Goal: Task Accomplishment & Management: Complete application form

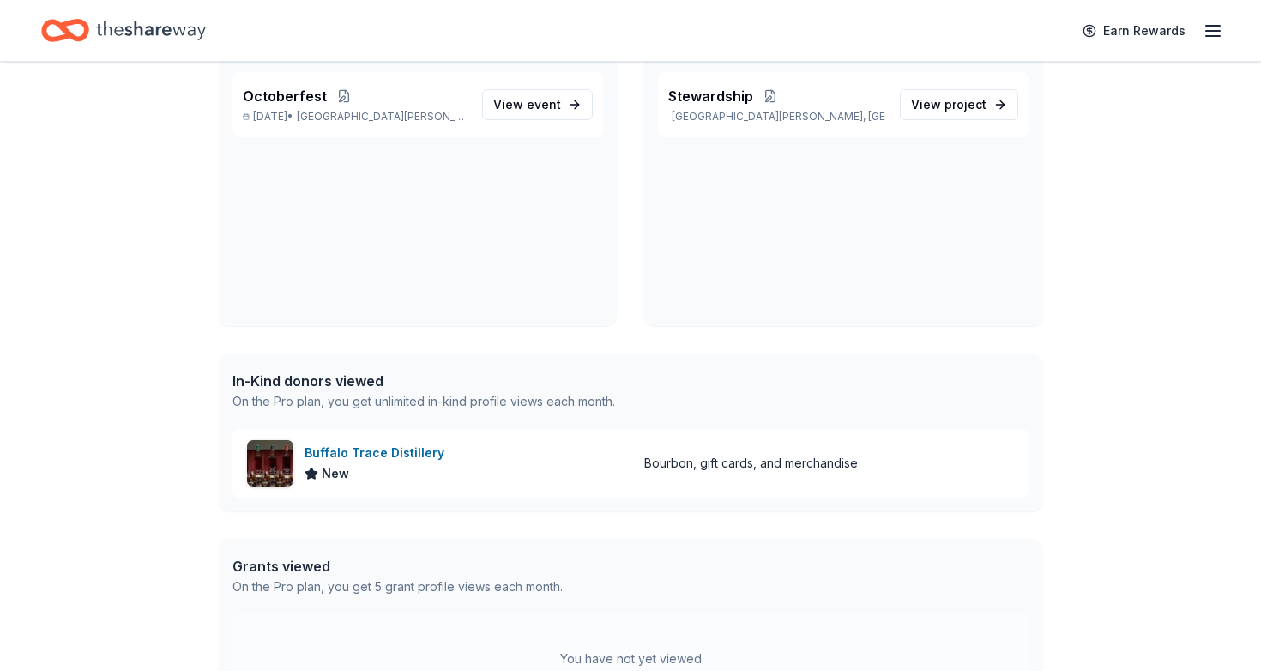
scroll to position [174, 0]
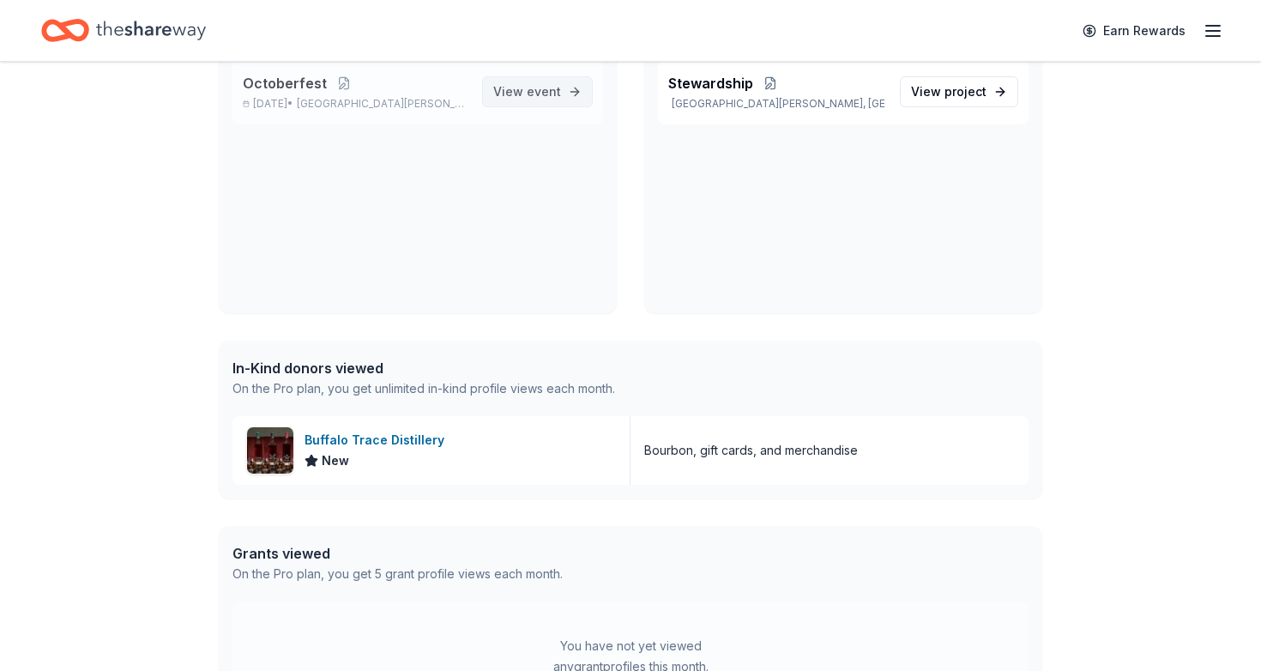
click at [523, 89] on span "View event" at bounding box center [527, 92] width 68 height 21
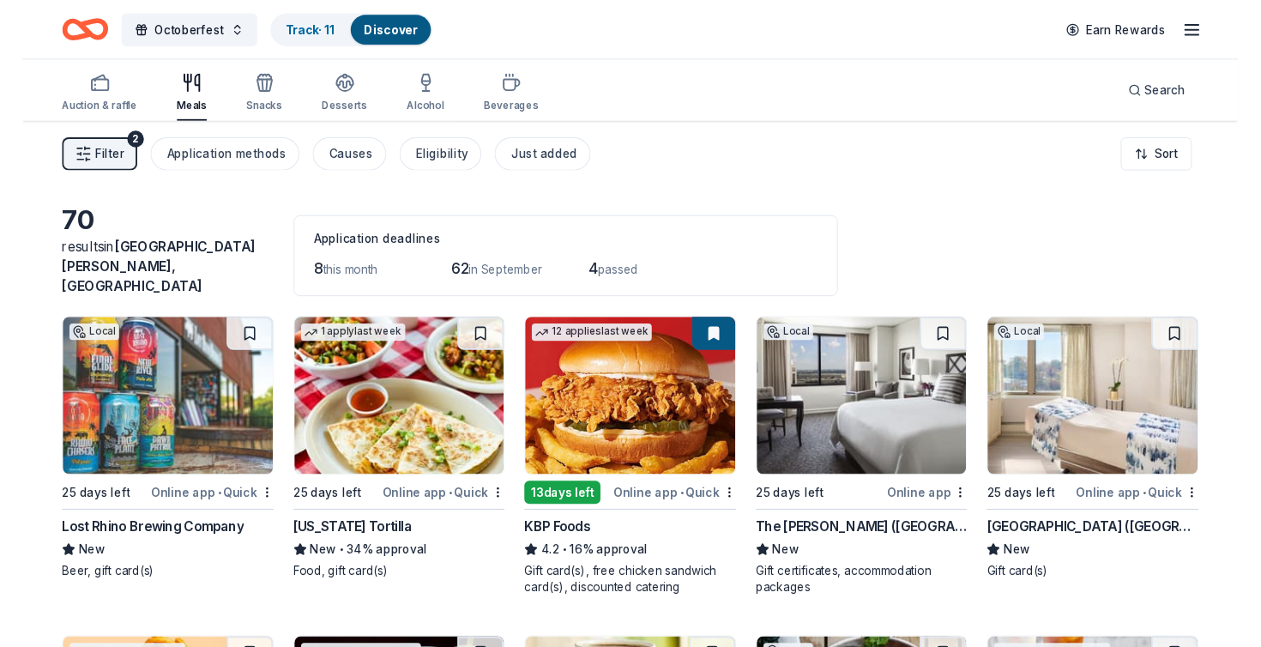
scroll to position [174, 0]
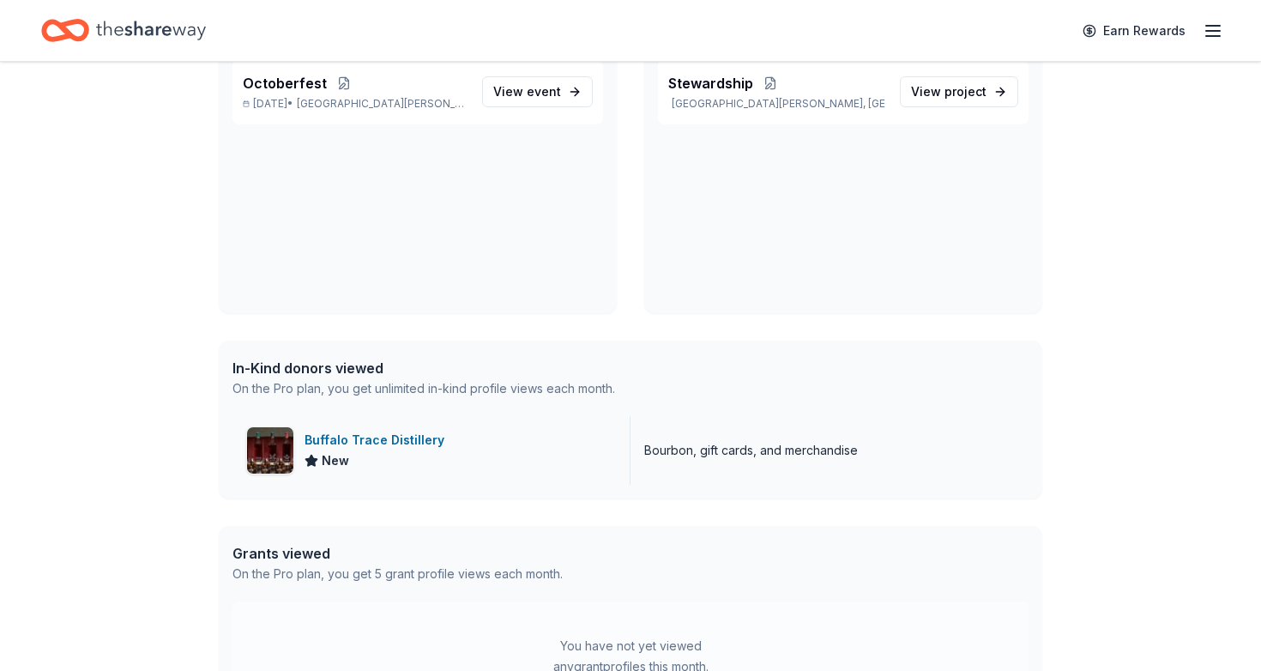
click at [353, 439] on div "Buffalo Trace Distillery" at bounding box center [378, 440] width 147 height 21
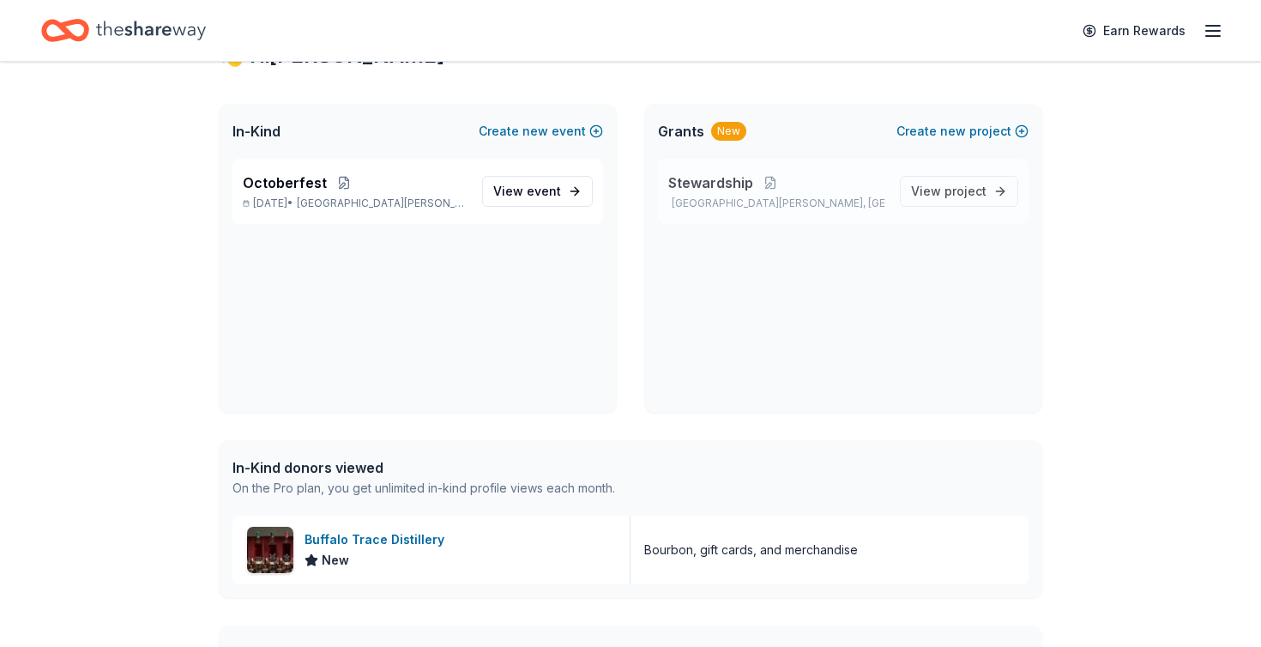
scroll to position [55, 0]
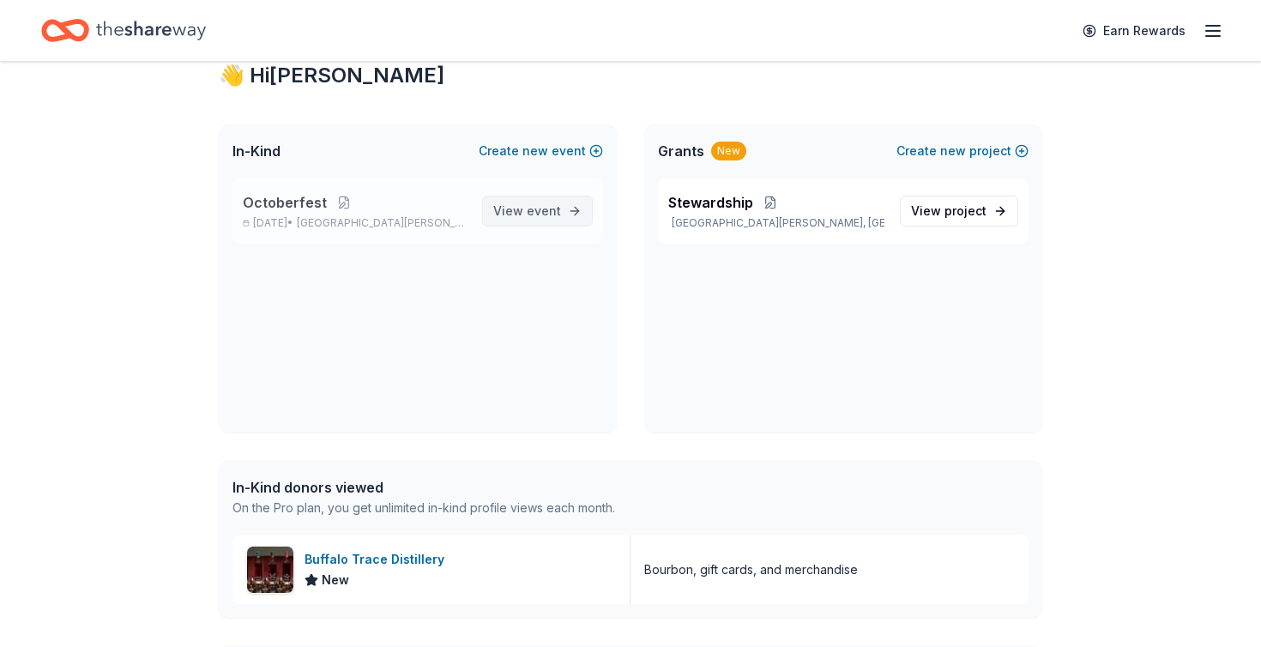
click at [538, 208] on span "event" at bounding box center [544, 210] width 34 height 15
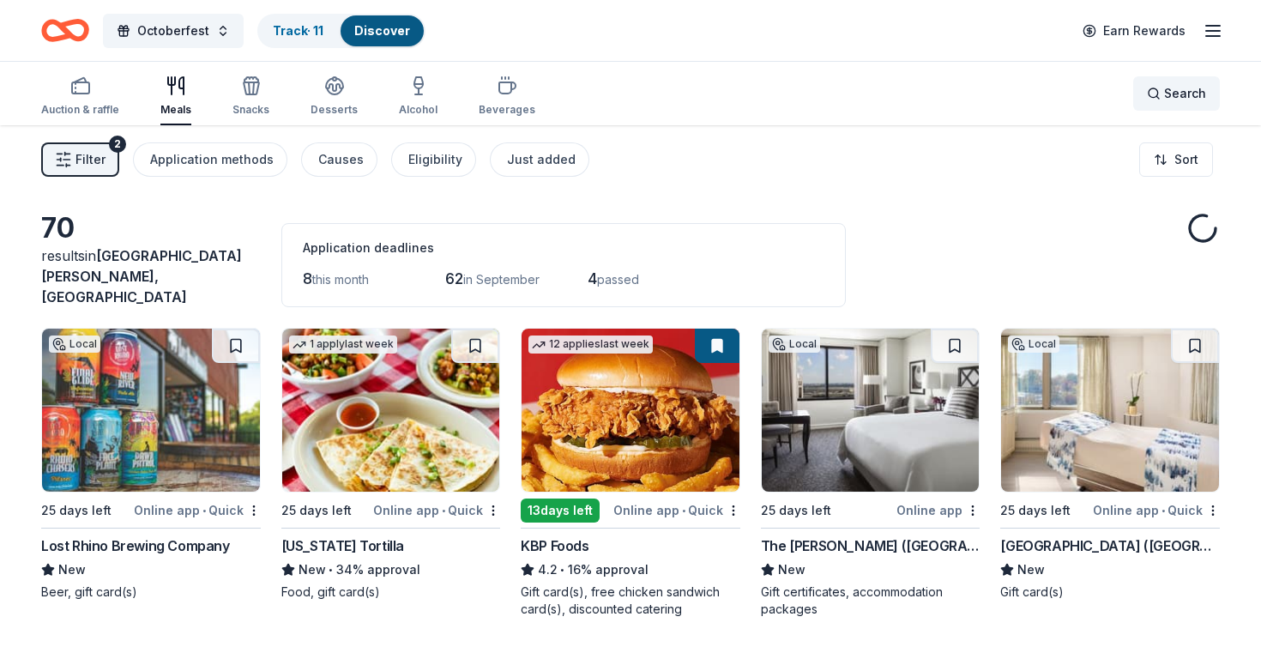
click at [1175, 96] on span "Search" at bounding box center [1186, 93] width 42 height 21
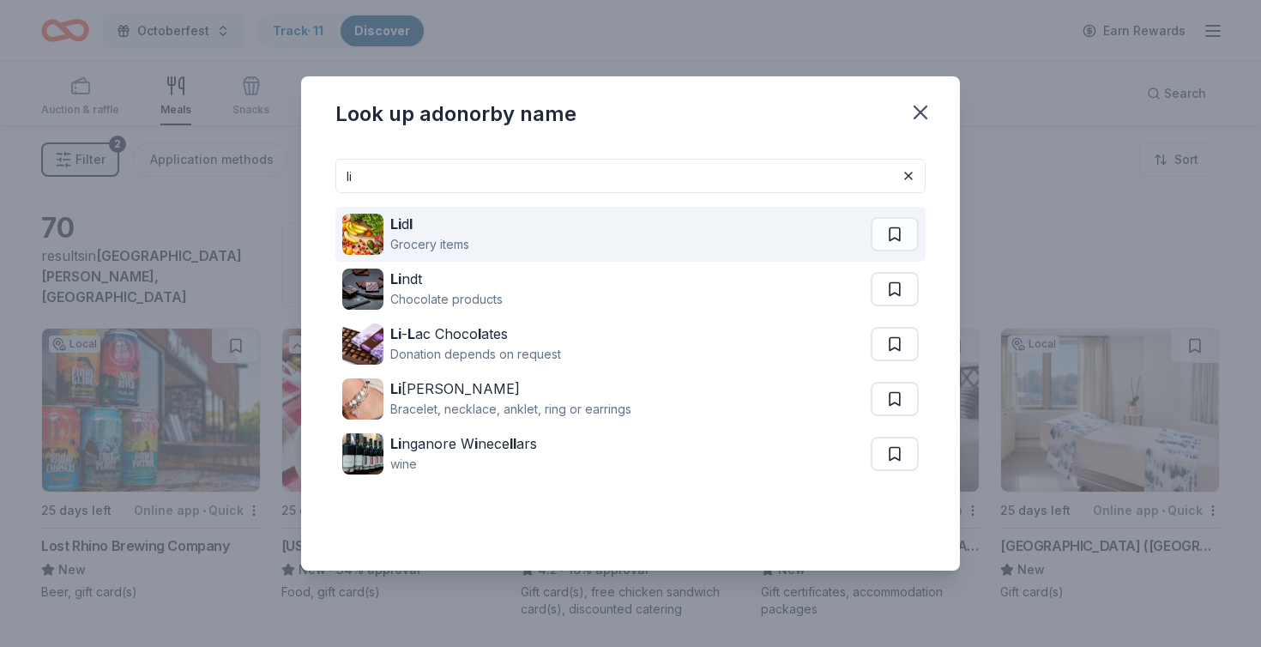
type input "li"
click at [413, 242] on div "Grocery items" at bounding box center [429, 244] width 79 height 21
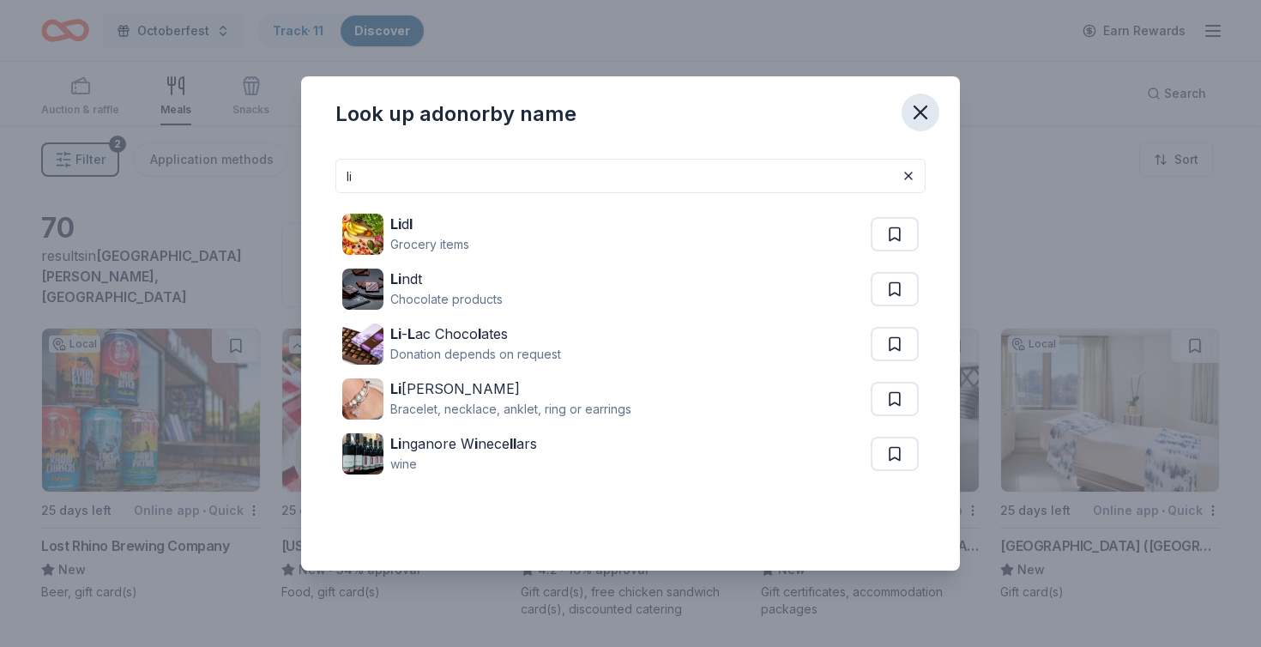
click at [919, 106] on icon "button" at bounding box center [921, 112] width 24 height 24
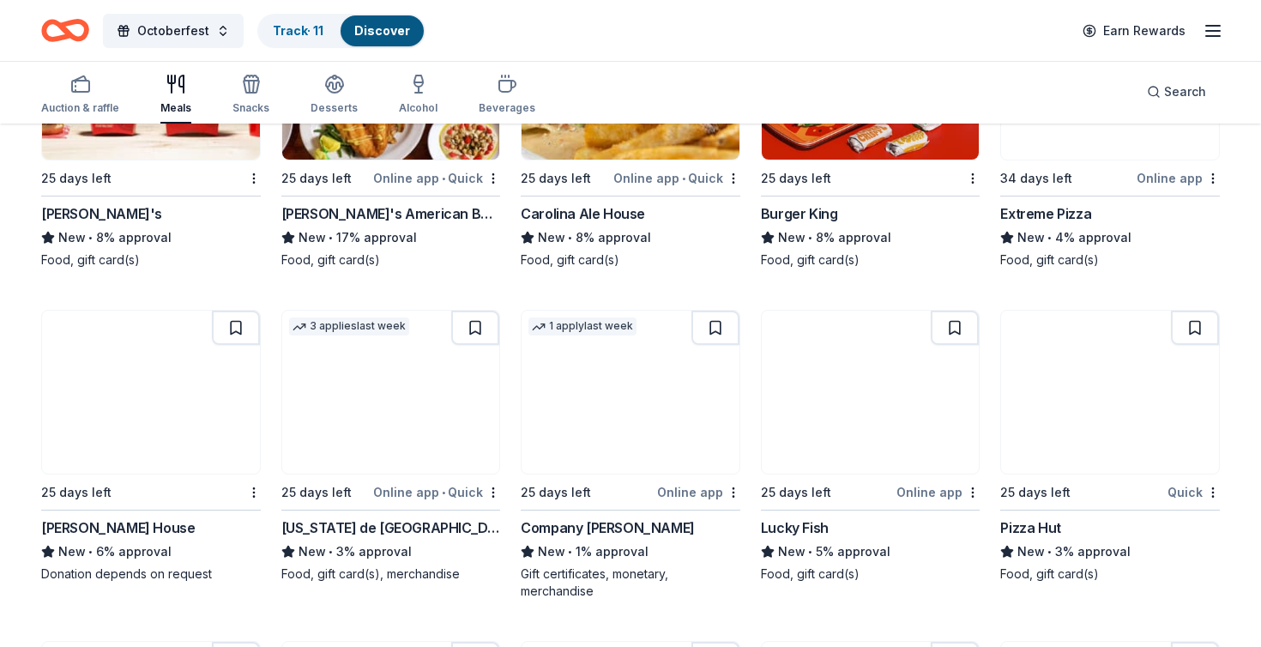
scroll to position [2950, 0]
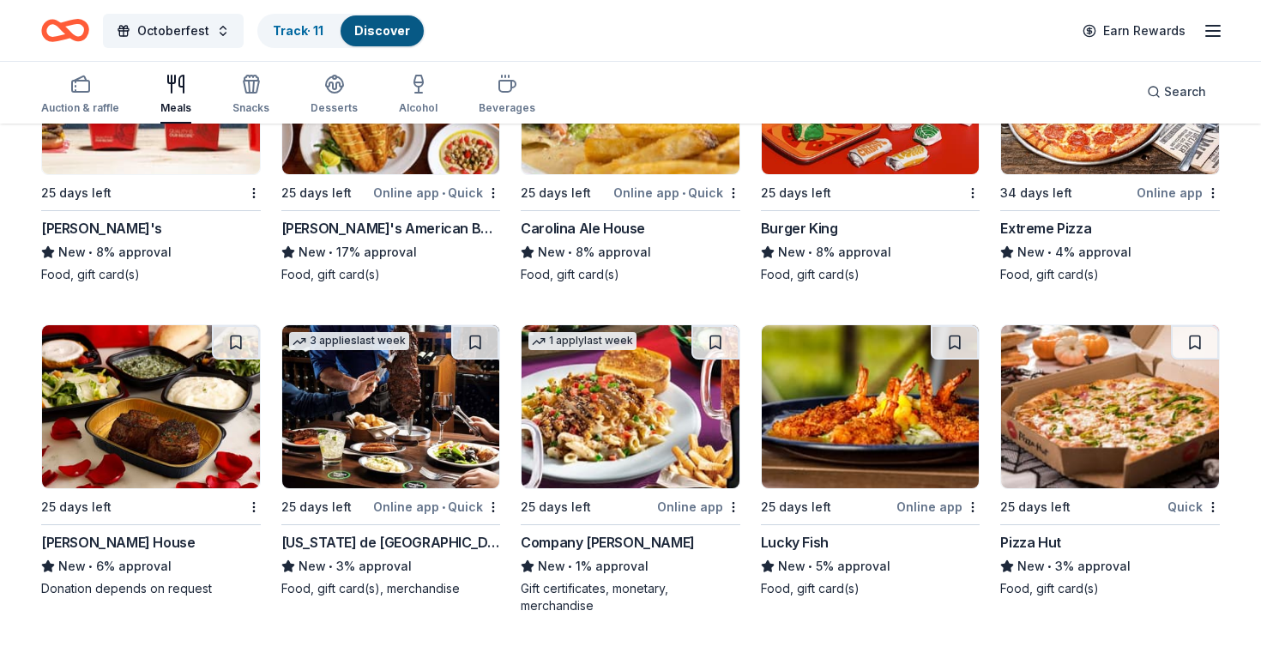
click at [587, 218] on div "Carolina Ale House" at bounding box center [583, 228] width 124 height 21
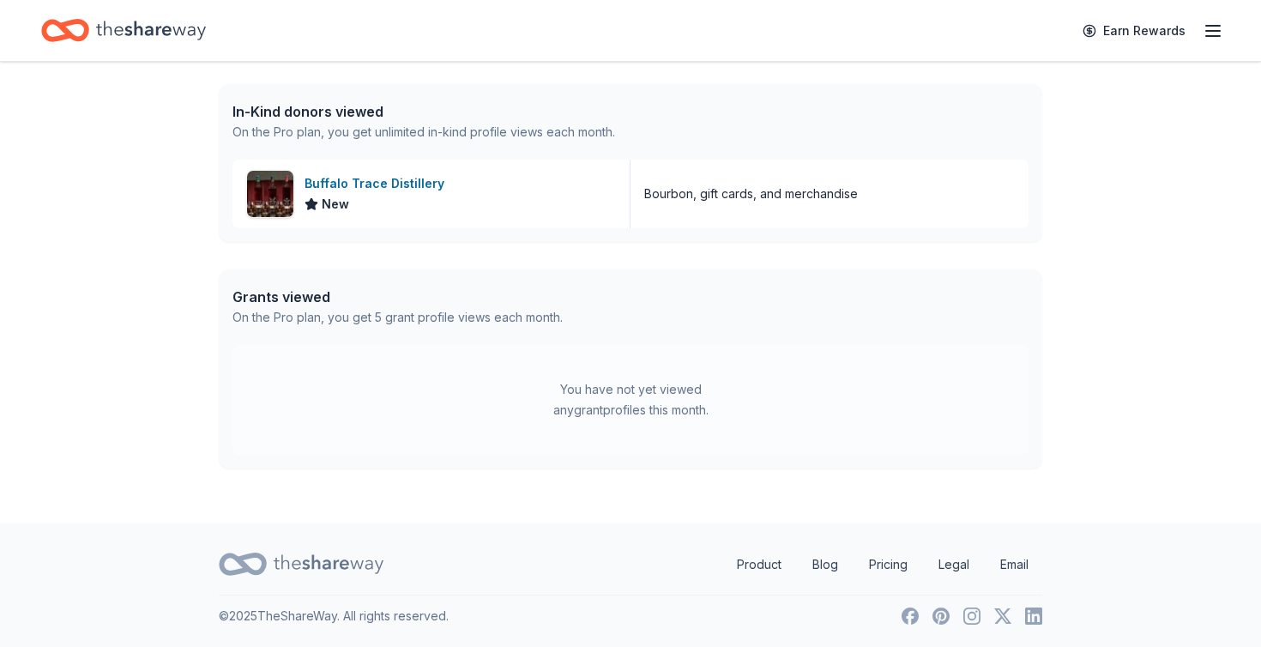
scroll to position [55, 0]
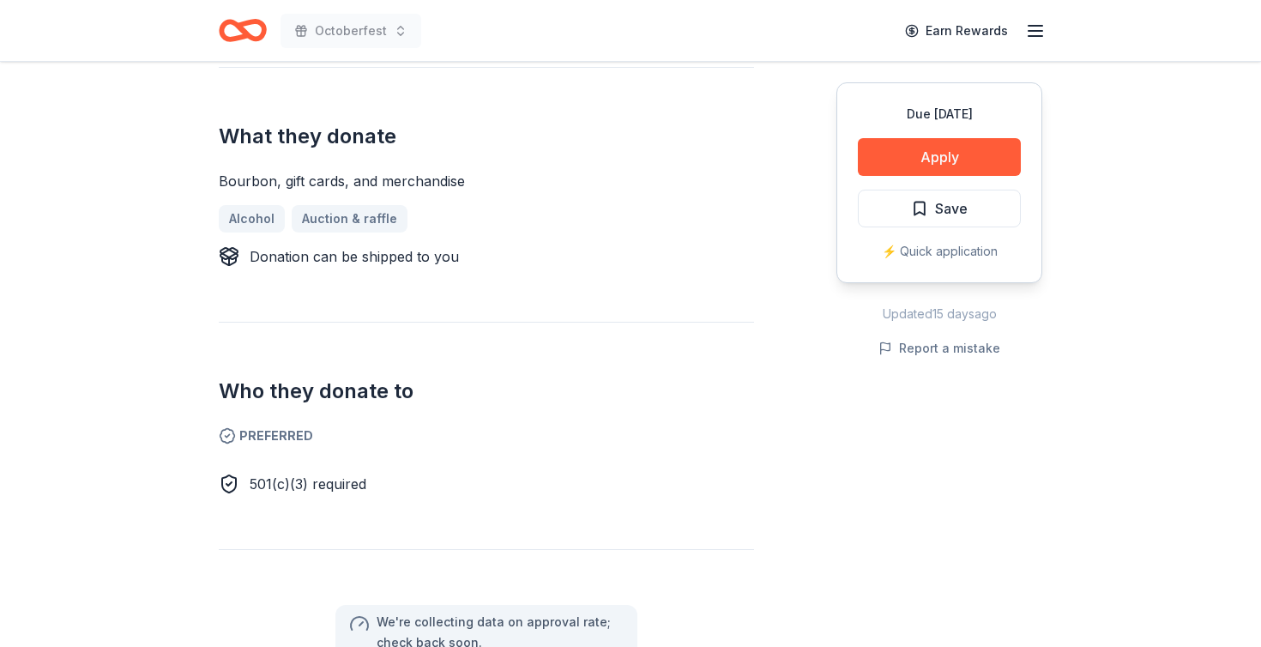
scroll to position [637, 0]
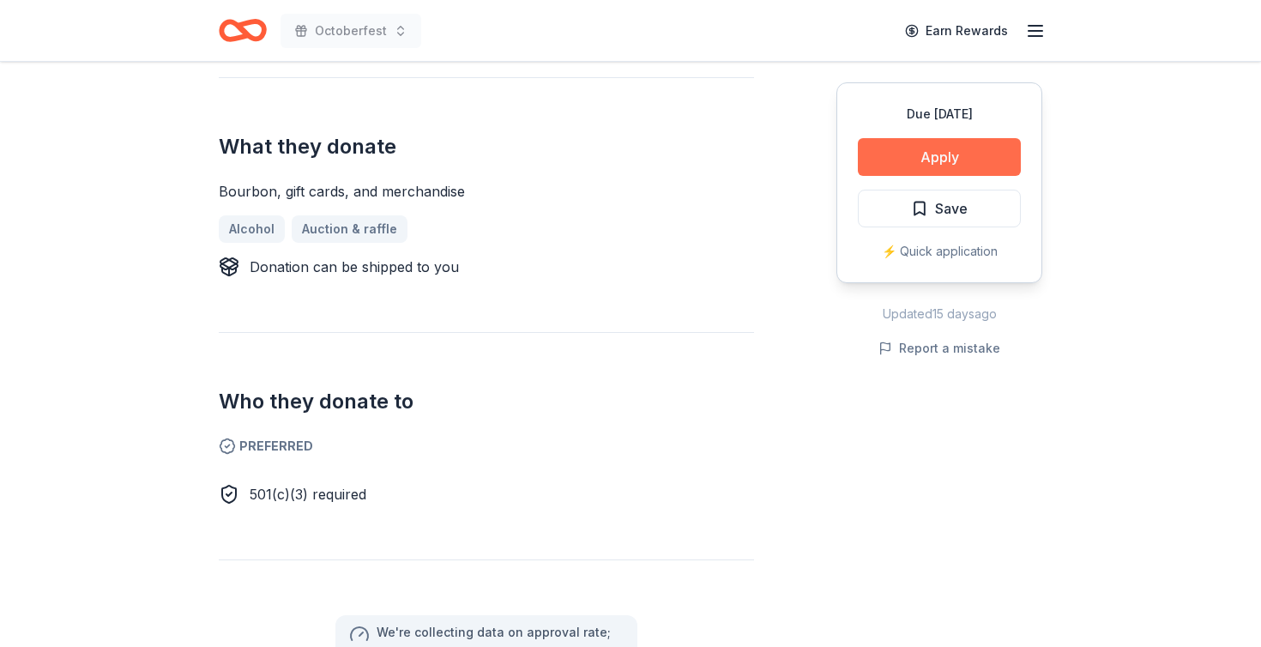
click at [959, 157] on button "Apply" at bounding box center [939, 157] width 163 height 38
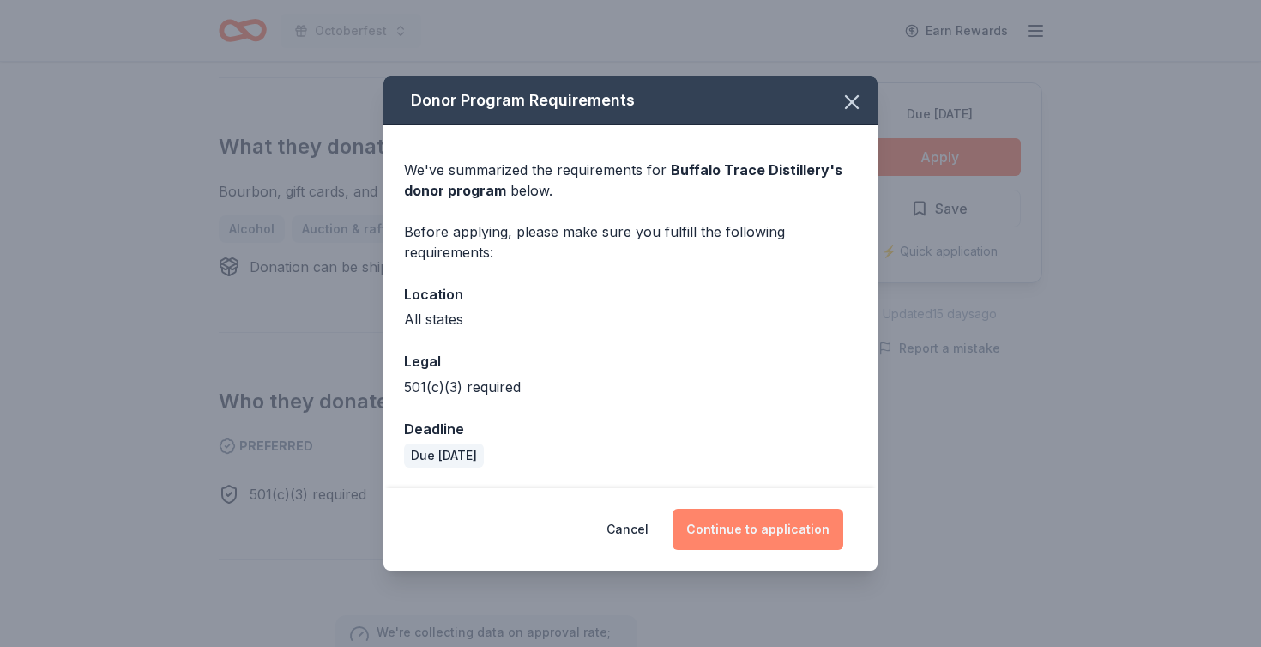
click at [755, 527] on button "Continue to application" at bounding box center [758, 529] width 171 height 41
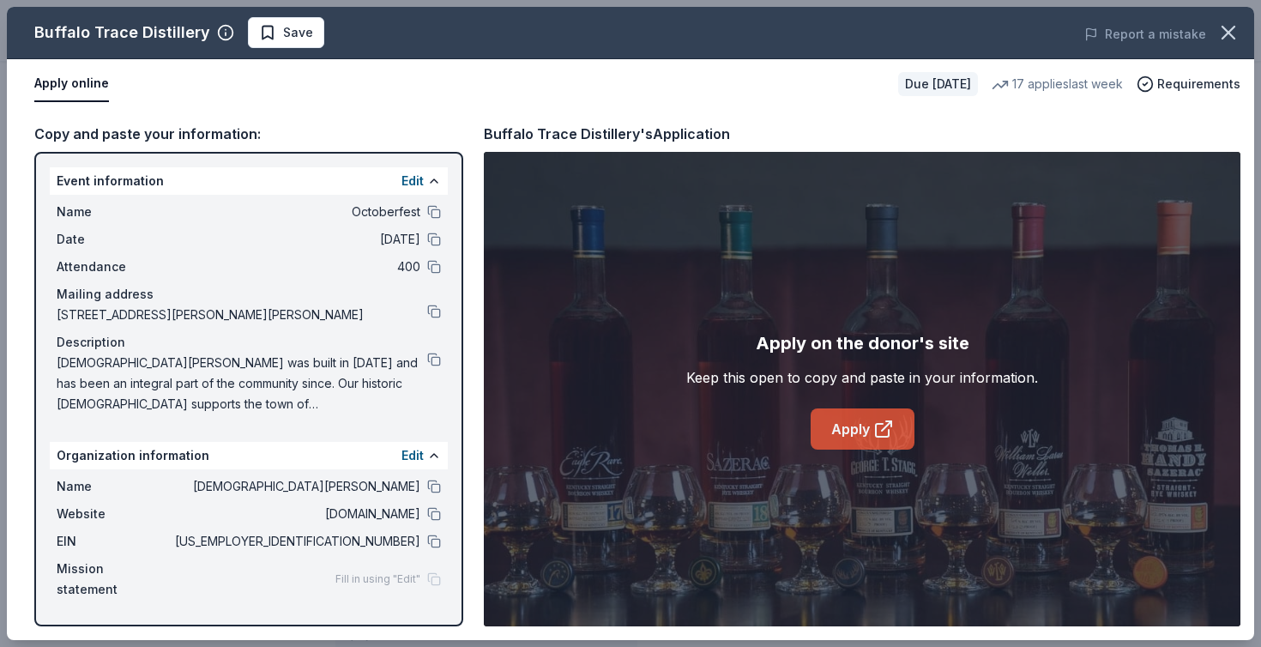
click at [881, 425] on icon at bounding box center [884, 429] width 21 height 21
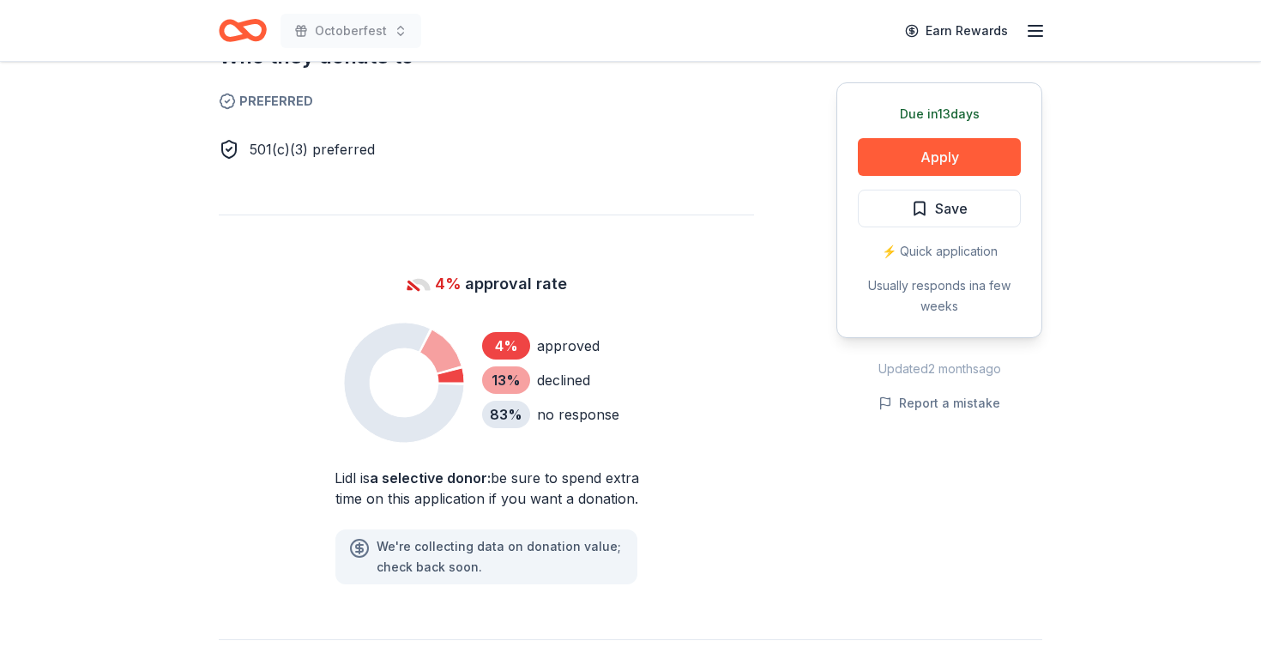
scroll to position [1037, 0]
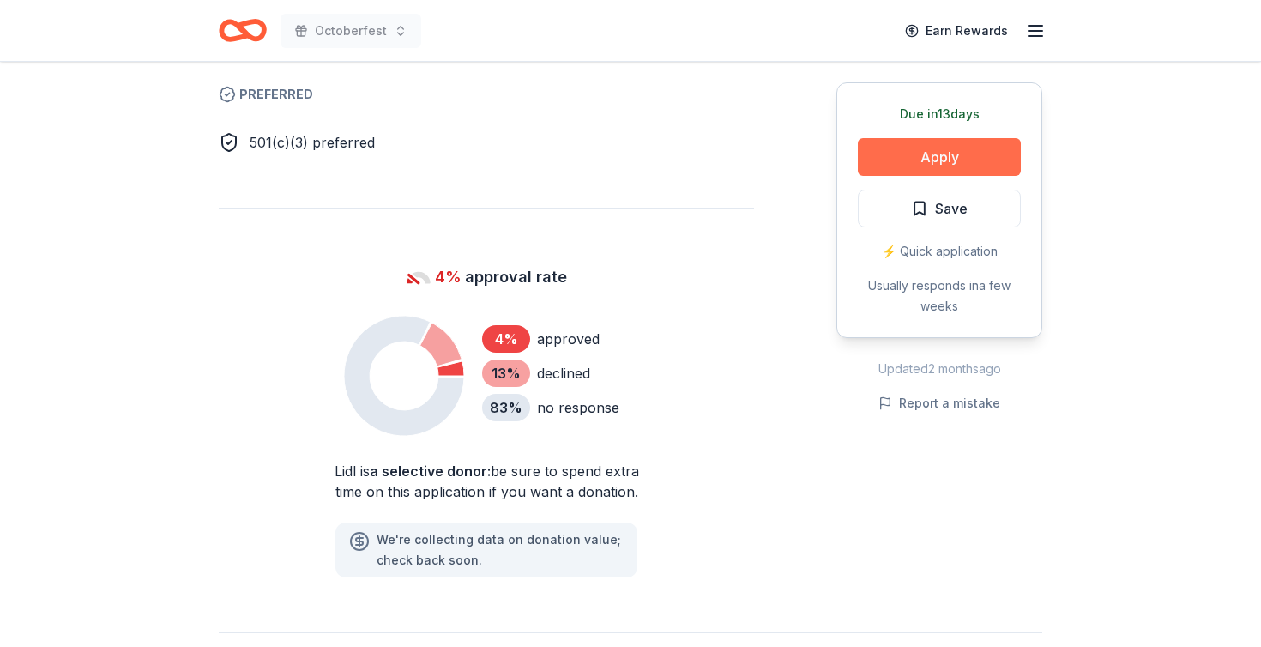
click at [944, 148] on button "Apply" at bounding box center [939, 157] width 163 height 38
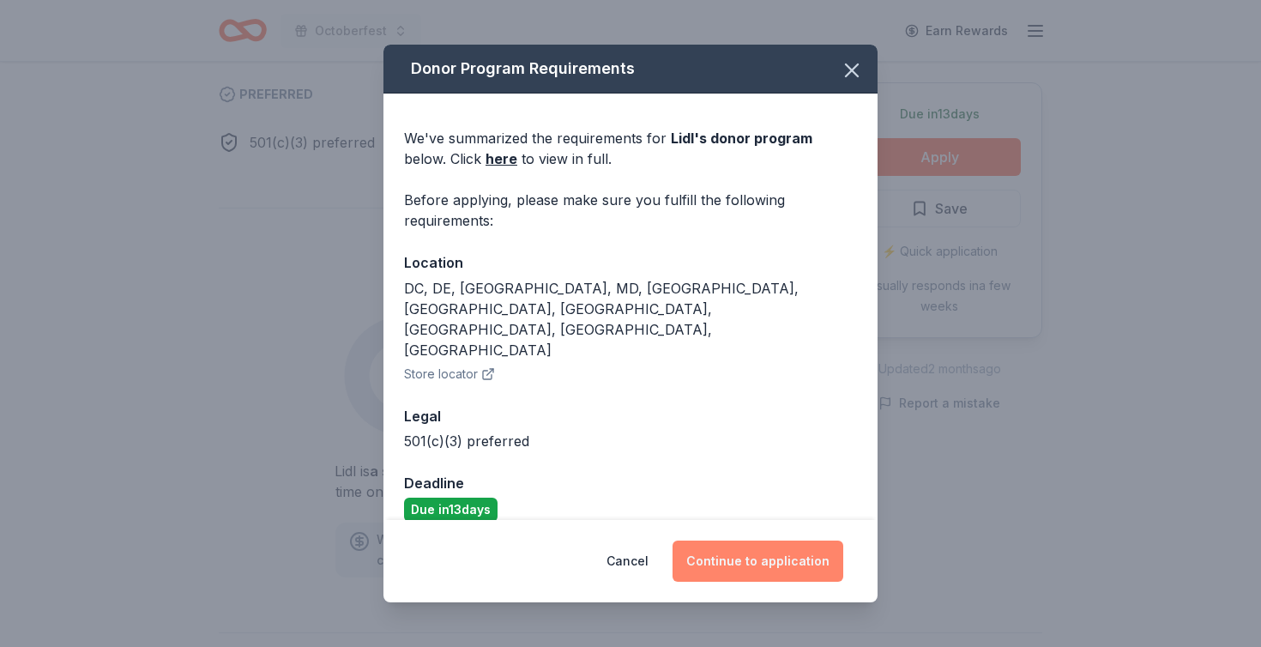
click at [723, 542] on button "Continue to application" at bounding box center [758, 561] width 171 height 41
